Goal: Task Accomplishment & Management: Manage account settings

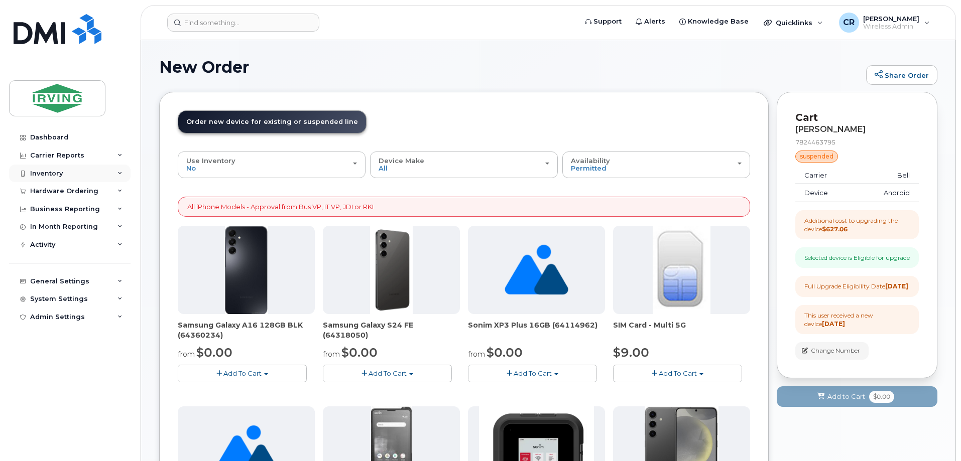
click at [46, 174] on div "Inventory" at bounding box center [46, 174] width 33 height 8
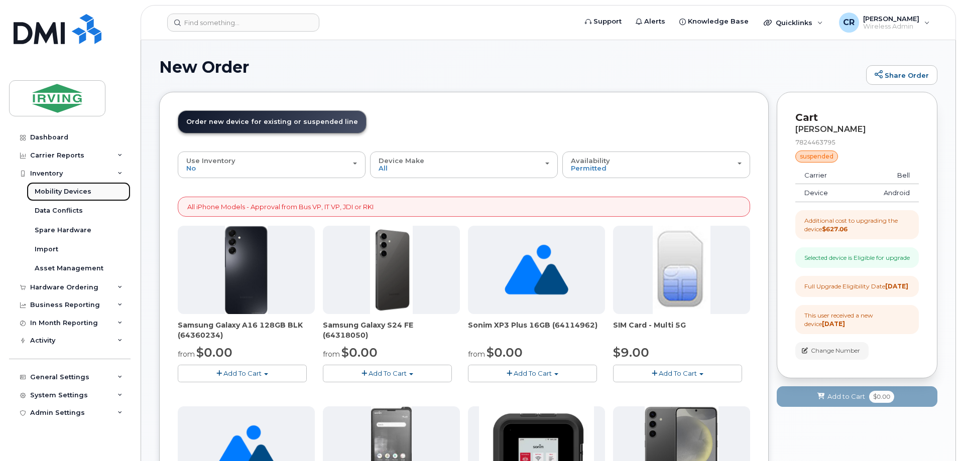
click at [54, 188] on div "Mobility Devices" at bounding box center [63, 191] width 57 height 9
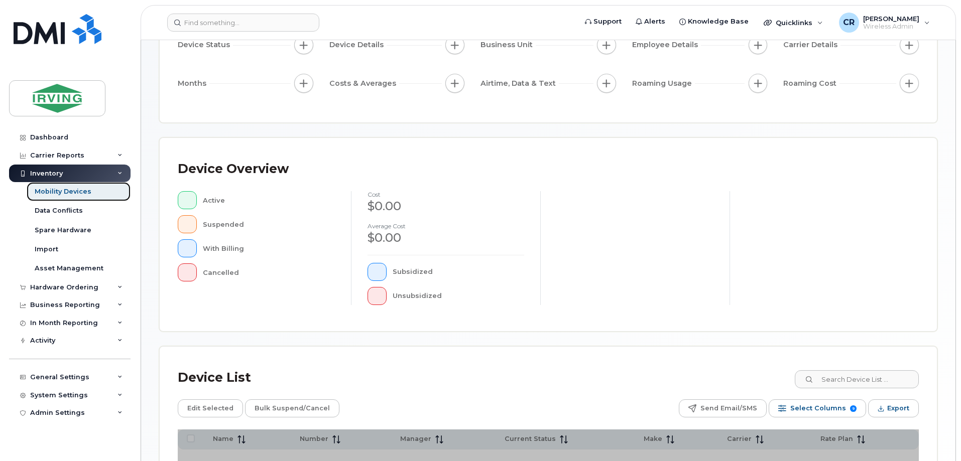
scroll to position [229, 0]
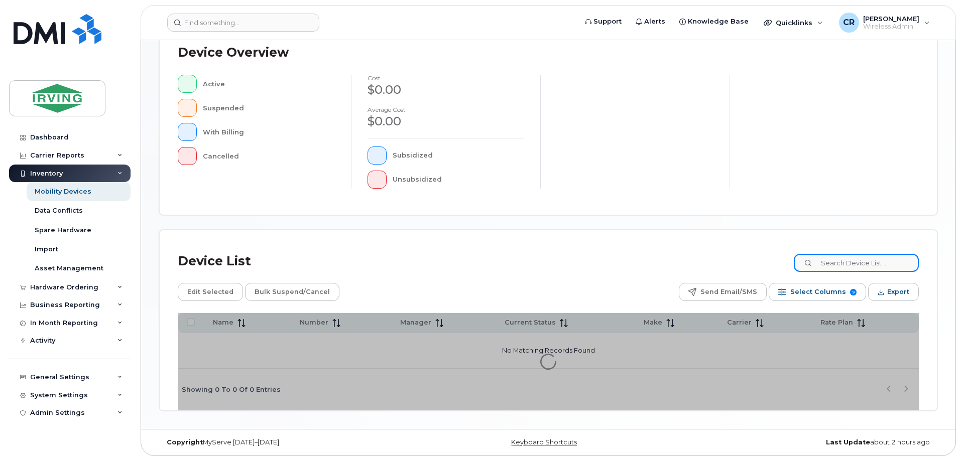
click at [852, 262] on input at bounding box center [855, 263] width 125 height 18
paste input "7823701389"
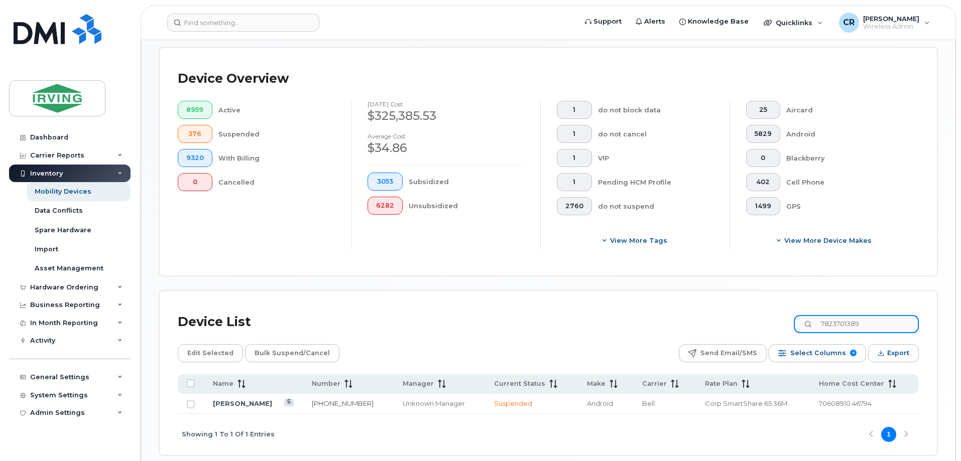
type input "7823701389"
click at [259, 399] on link "[PERSON_NAME]" at bounding box center [242, 403] width 59 height 8
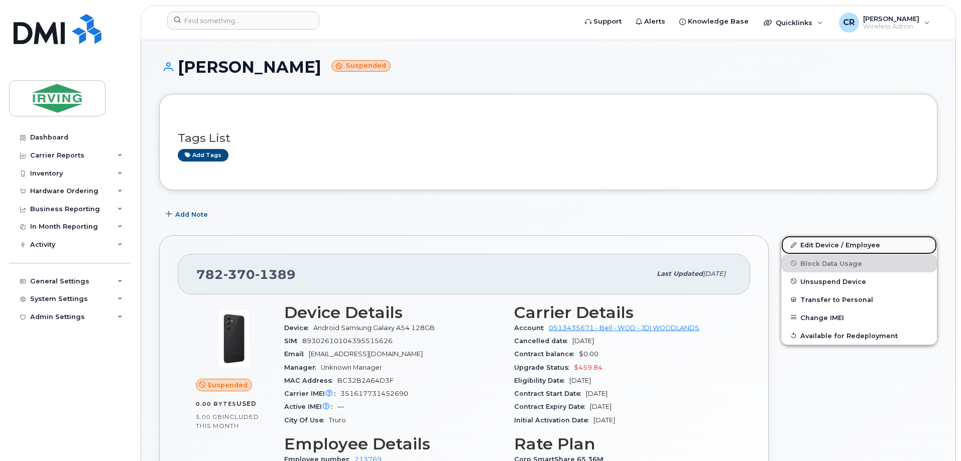
click at [861, 242] on link "Edit Device / Employee" at bounding box center [859, 245] width 156 height 18
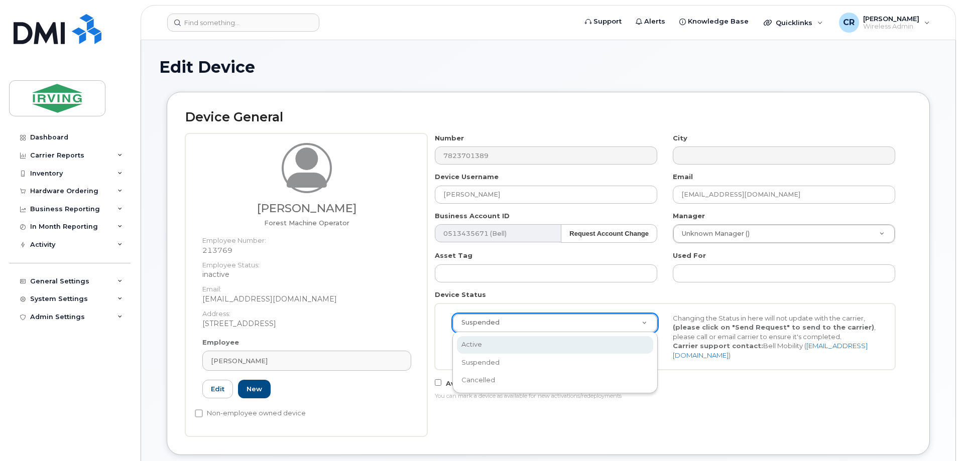
select select "active"
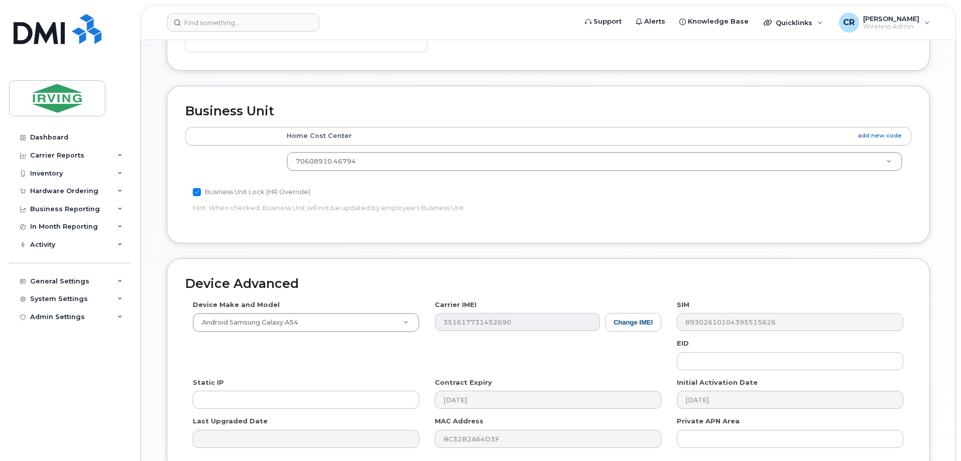
scroll to position [481, 0]
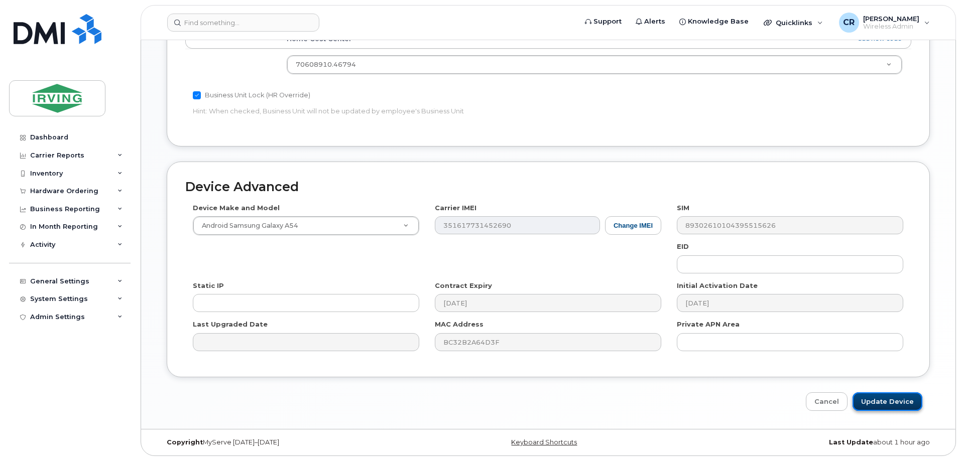
click at [883, 398] on input "Update Device" at bounding box center [887, 401] width 70 height 19
type input "Saving..."
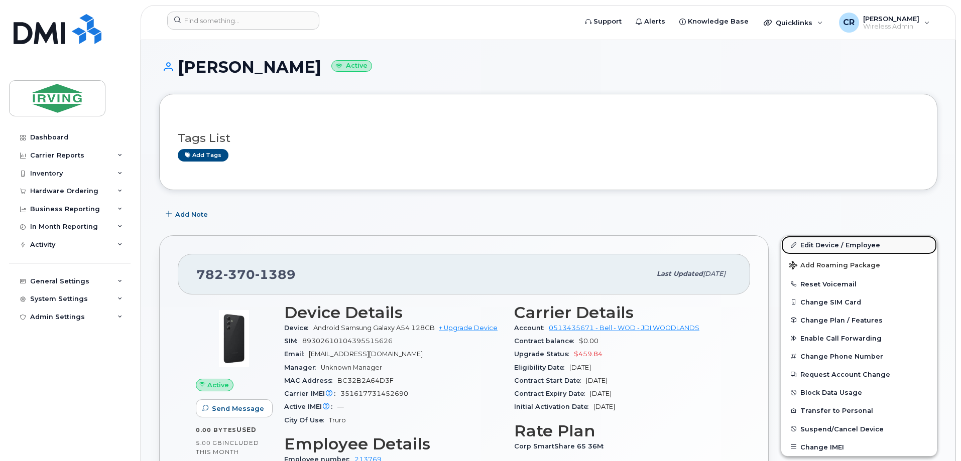
click at [837, 239] on link "Edit Device / Employee" at bounding box center [859, 245] width 156 height 18
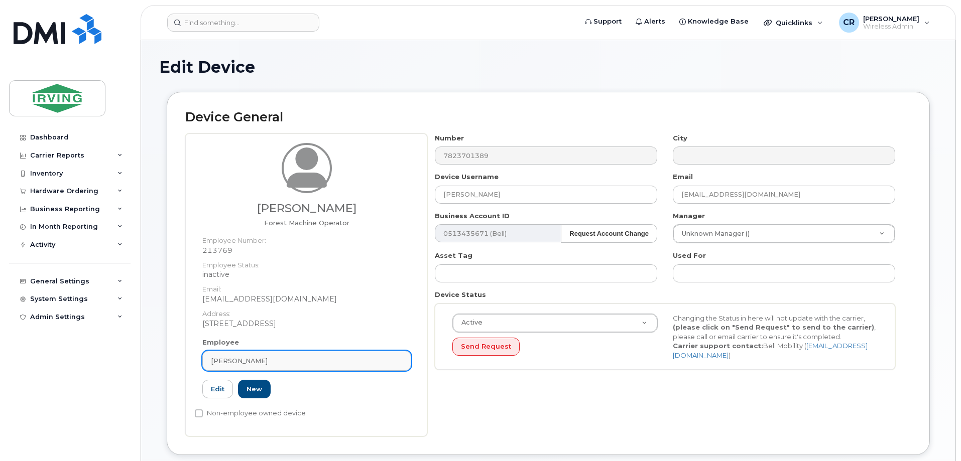
click at [260, 362] on span "[PERSON_NAME]" at bounding box center [239, 361] width 57 height 10
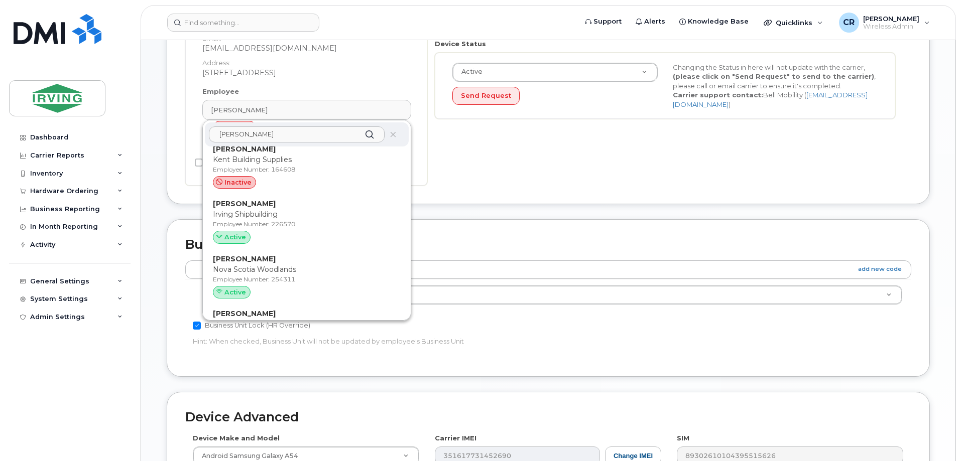
scroll to position [351, 0]
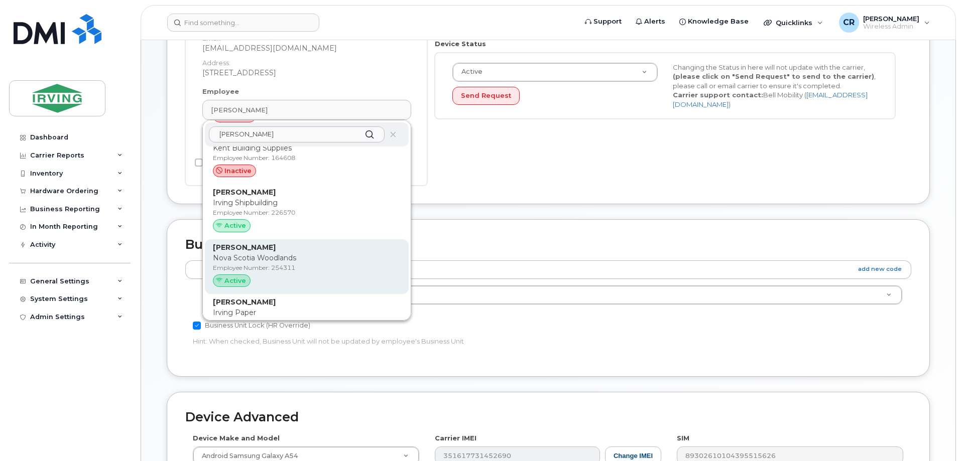
type input "[PERSON_NAME]"
click at [243, 253] on p "Nova Scotia Woodlands" at bounding box center [307, 258] width 188 height 11
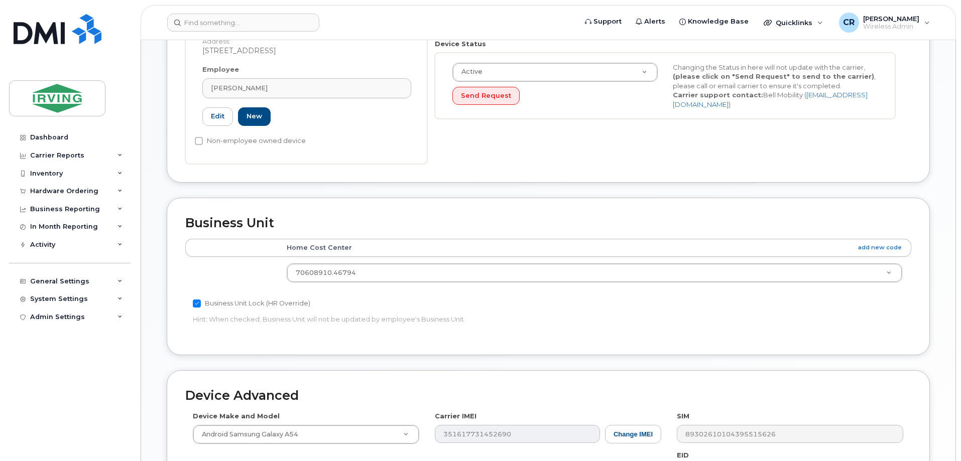
type input "254311"
type input "[PERSON_NAME]"
type input "[EMAIL_ADDRESS][PERSON_NAME][DOMAIN_NAME]"
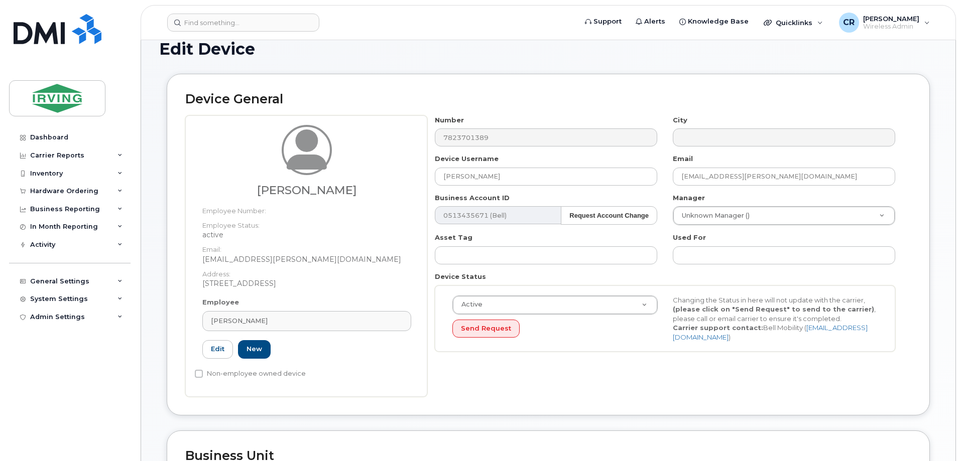
scroll to position [0, 0]
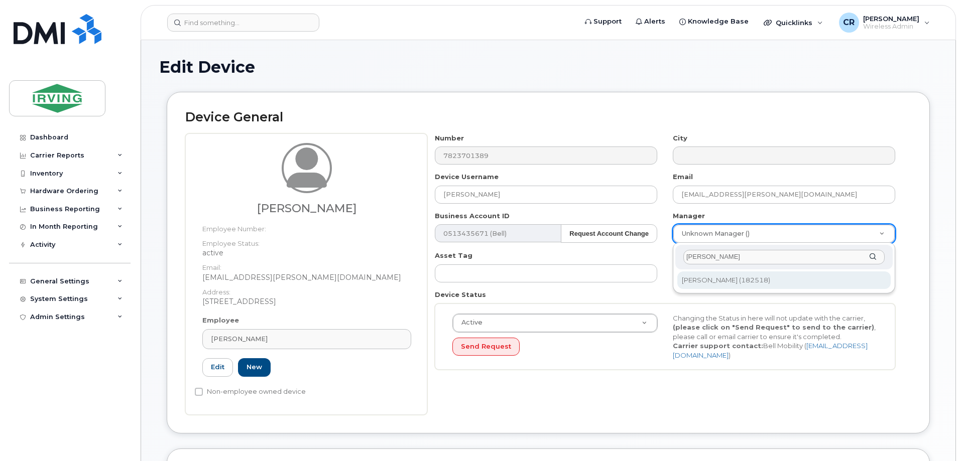
type input "mark gre"
type input "1489806"
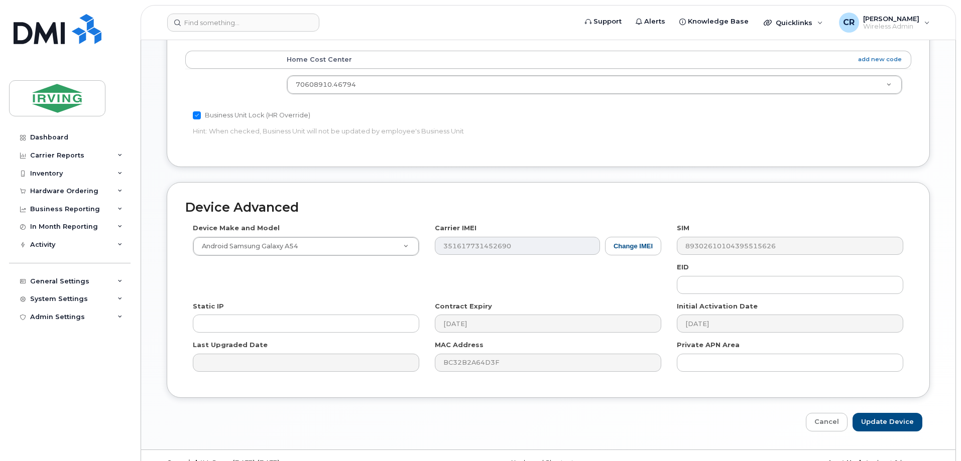
scroll to position [460, 0]
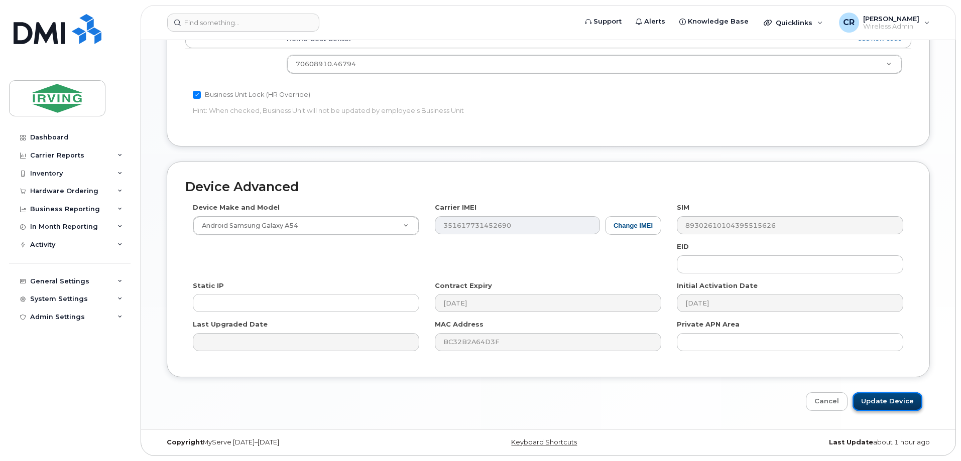
click at [901, 401] on input "Update Device" at bounding box center [887, 401] width 70 height 19
type input "Saving..."
